Goal: Navigation & Orientation: Find specific page/section

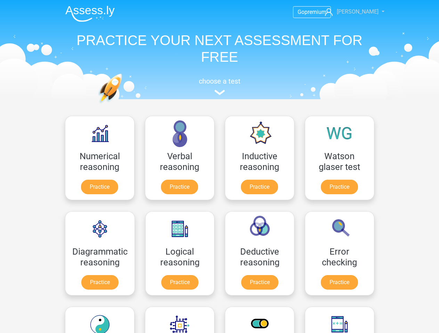
click at [353, 12] on span "[PERSON_NAME]" at bounding box center [358, 11] width 42 height 7
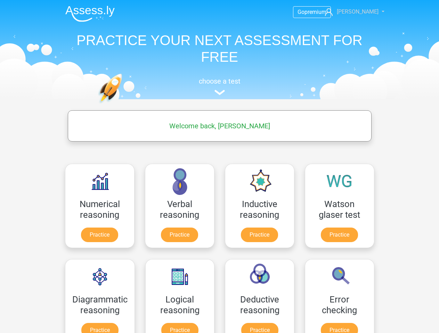
click at [353, 12] on span "[PERSON_NAME]" at bounding box center [358, 11] width 42 height 7
